Goal: Task Accomplishment & Management: Manage account settings

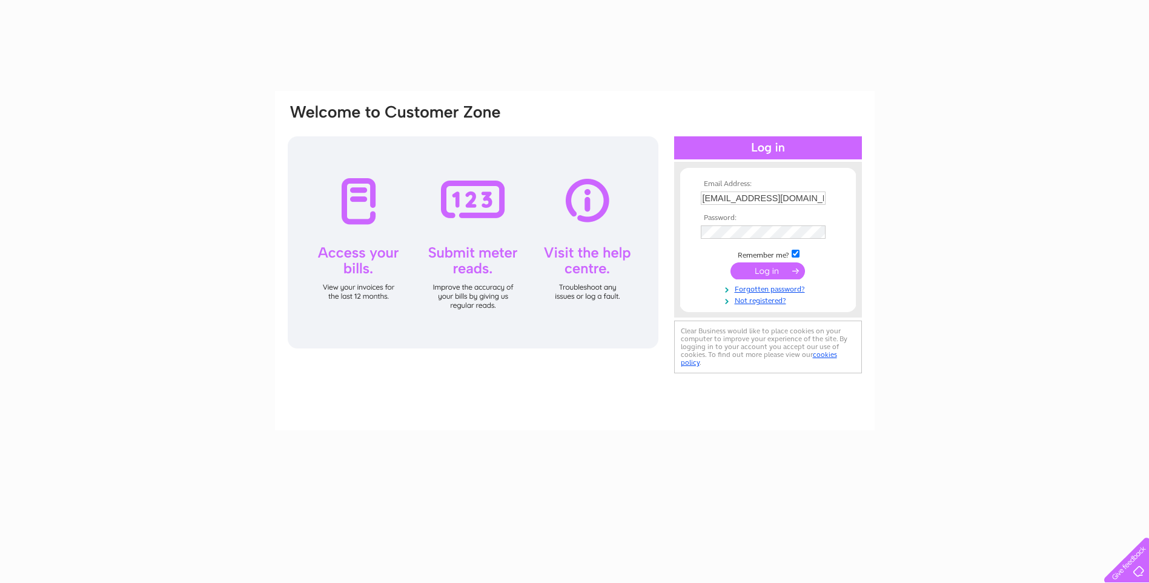
click at [766, 273] on input "submit" at bounding box center [768, 270] width 75 height 17
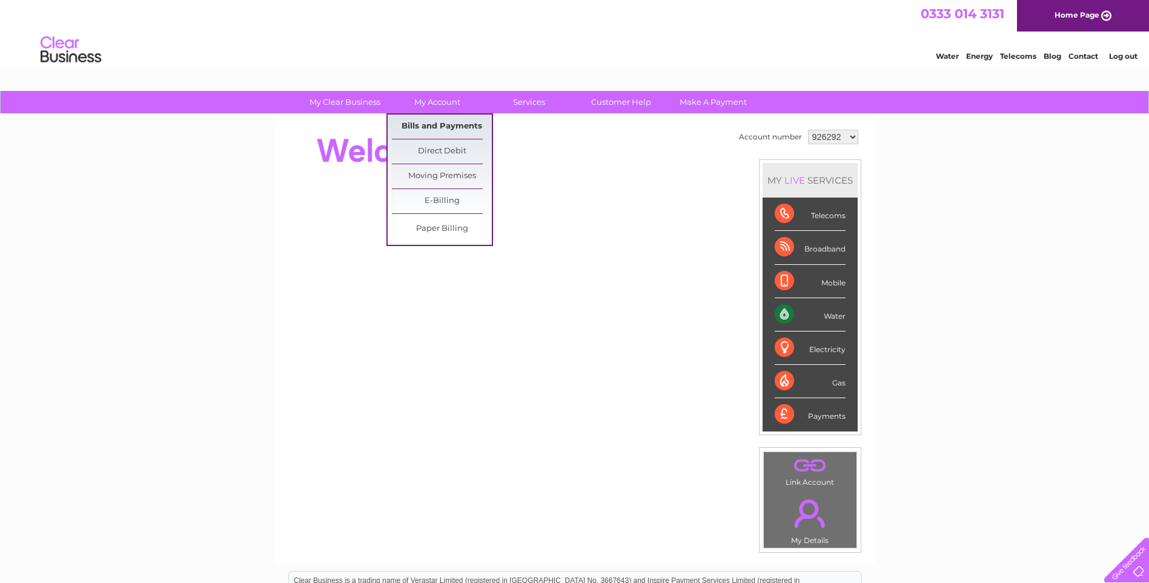
click at [449, 126] on link "Bills and Payments" at bounding box center [442, 126] width 100 height 24
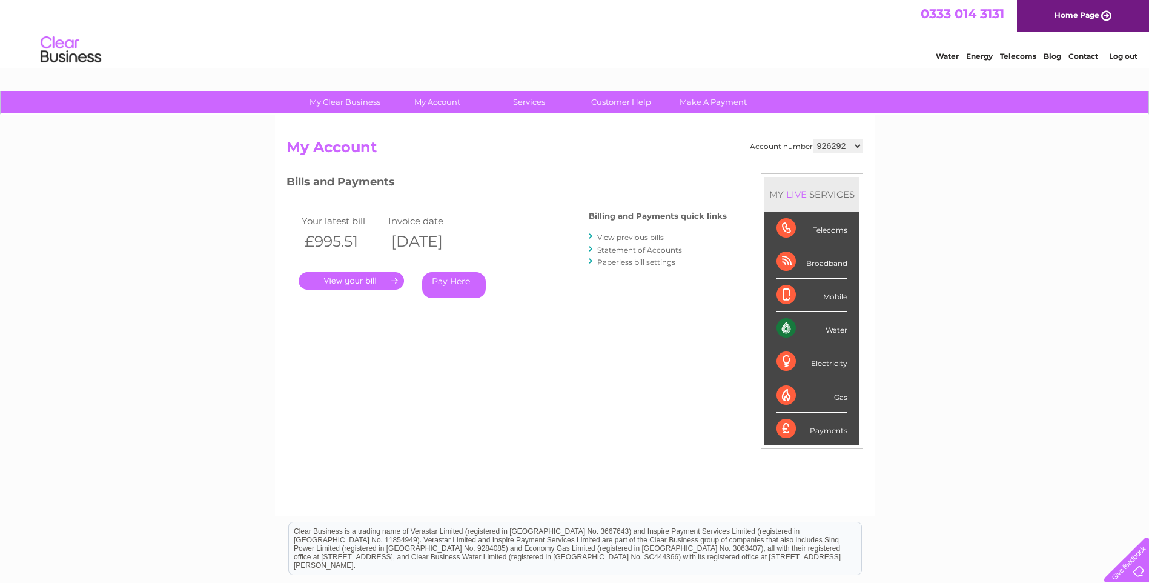
click at [644, 238] on link "View previous bills" at bounding box center [630, 237] width 67 height 9
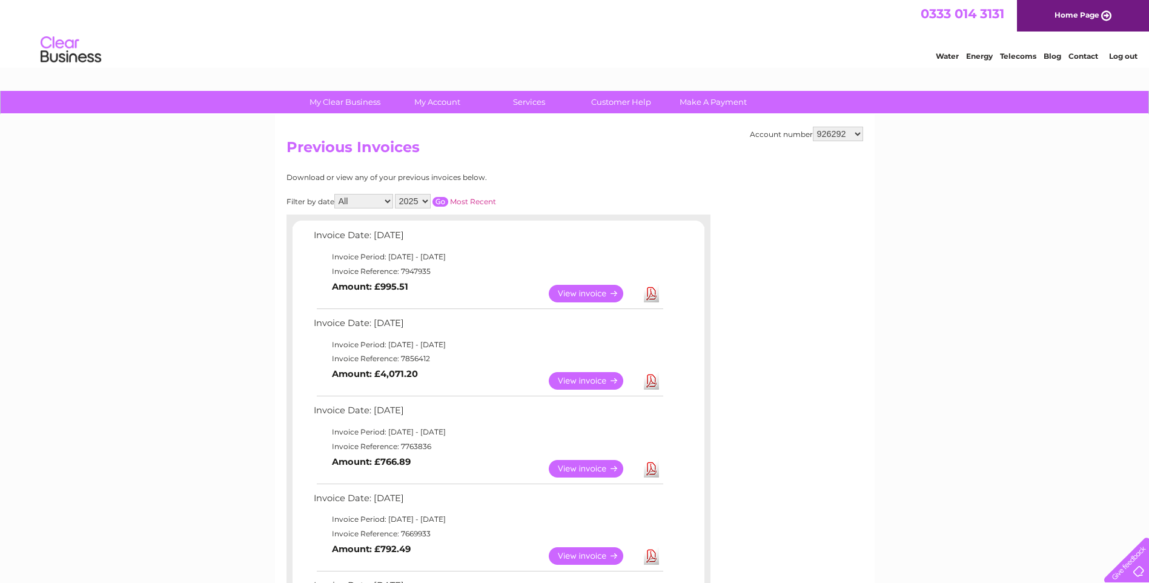
click at [596, 299] on link "View" at bounding box center [593, 294] width 89 height 18
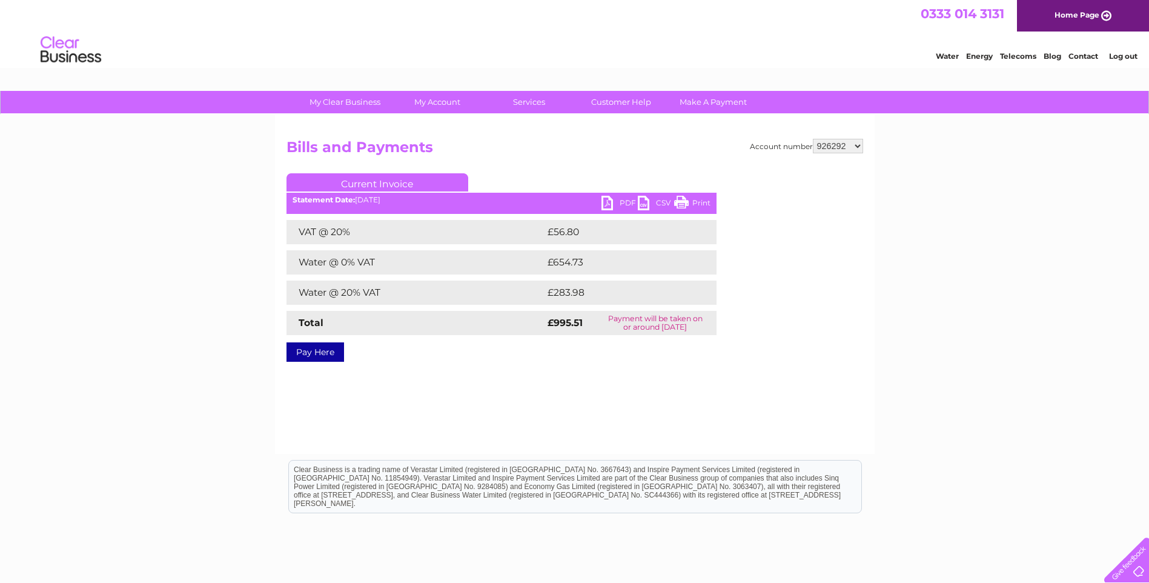
click at [625, 202] on link "PDF" at bounding box center [620, 205] width 36 height 18
